Goal: Find specific page/section: Find specific page/section

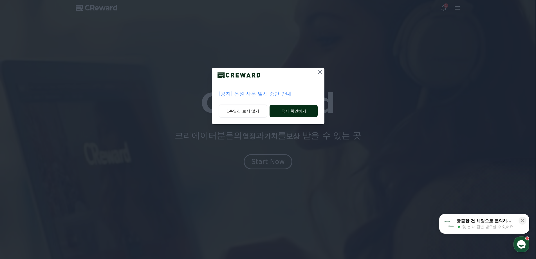
click at [287, 110] on button "공지 확인하기" at bounding box center [294, 111] width 48 height 12
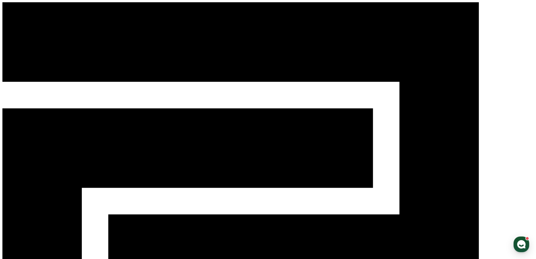
select select "**********"
